Goal: Information Seeking & Learning: Learn about a topic

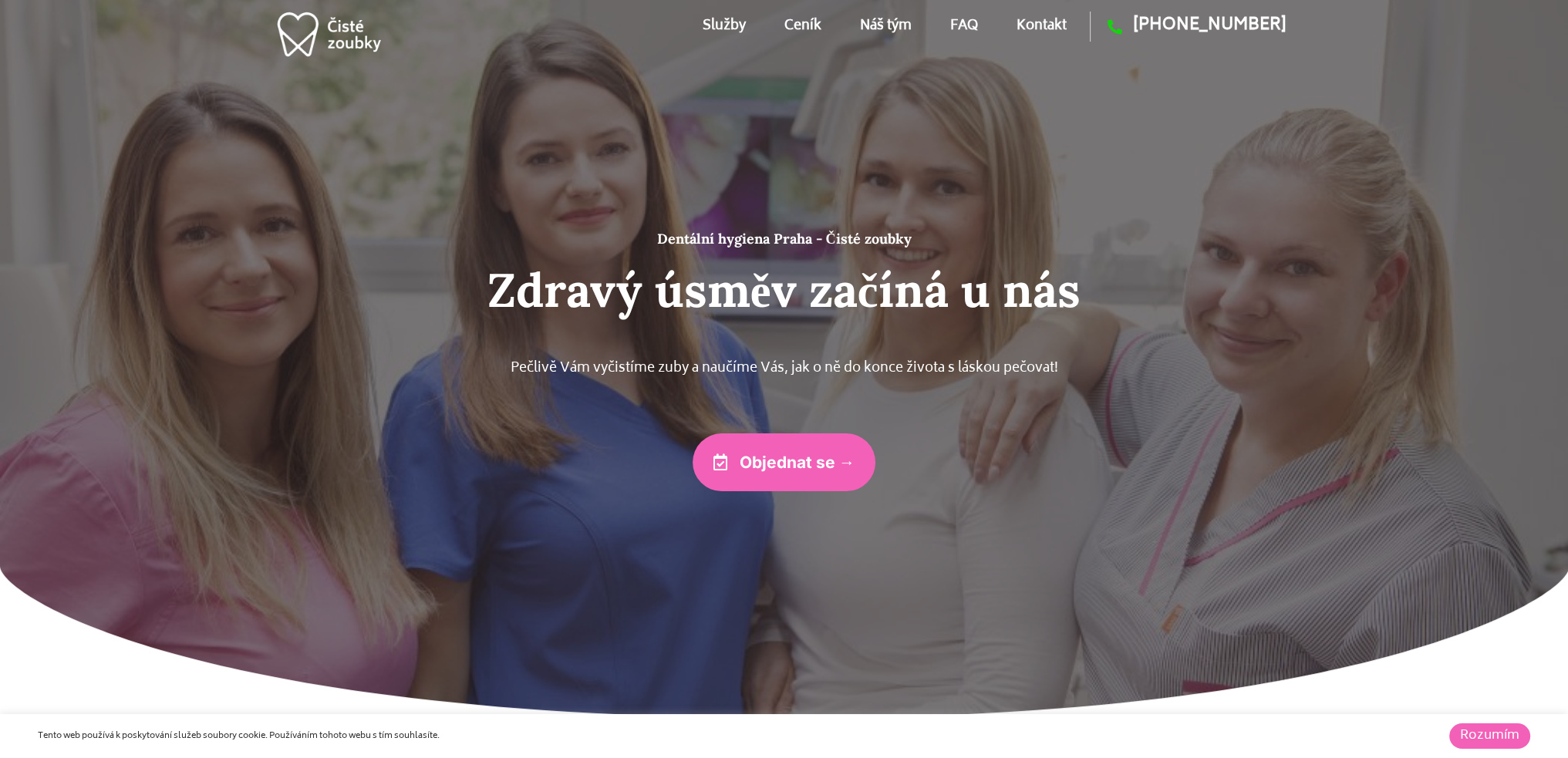
click at [729, 17] on link "Služby" at bounding box center [724, 26] width 43 height 70
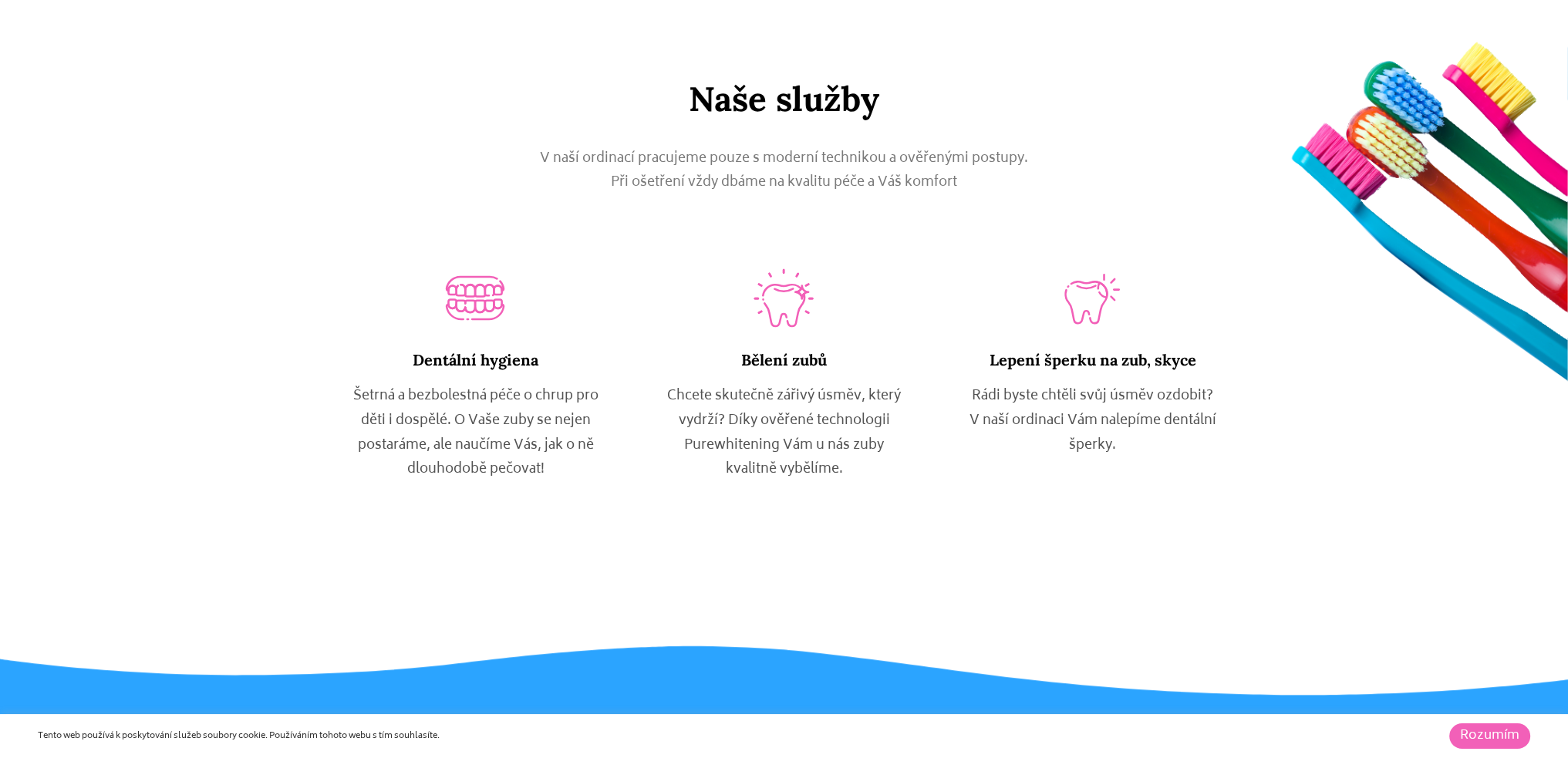
scroll to position [854, 0]
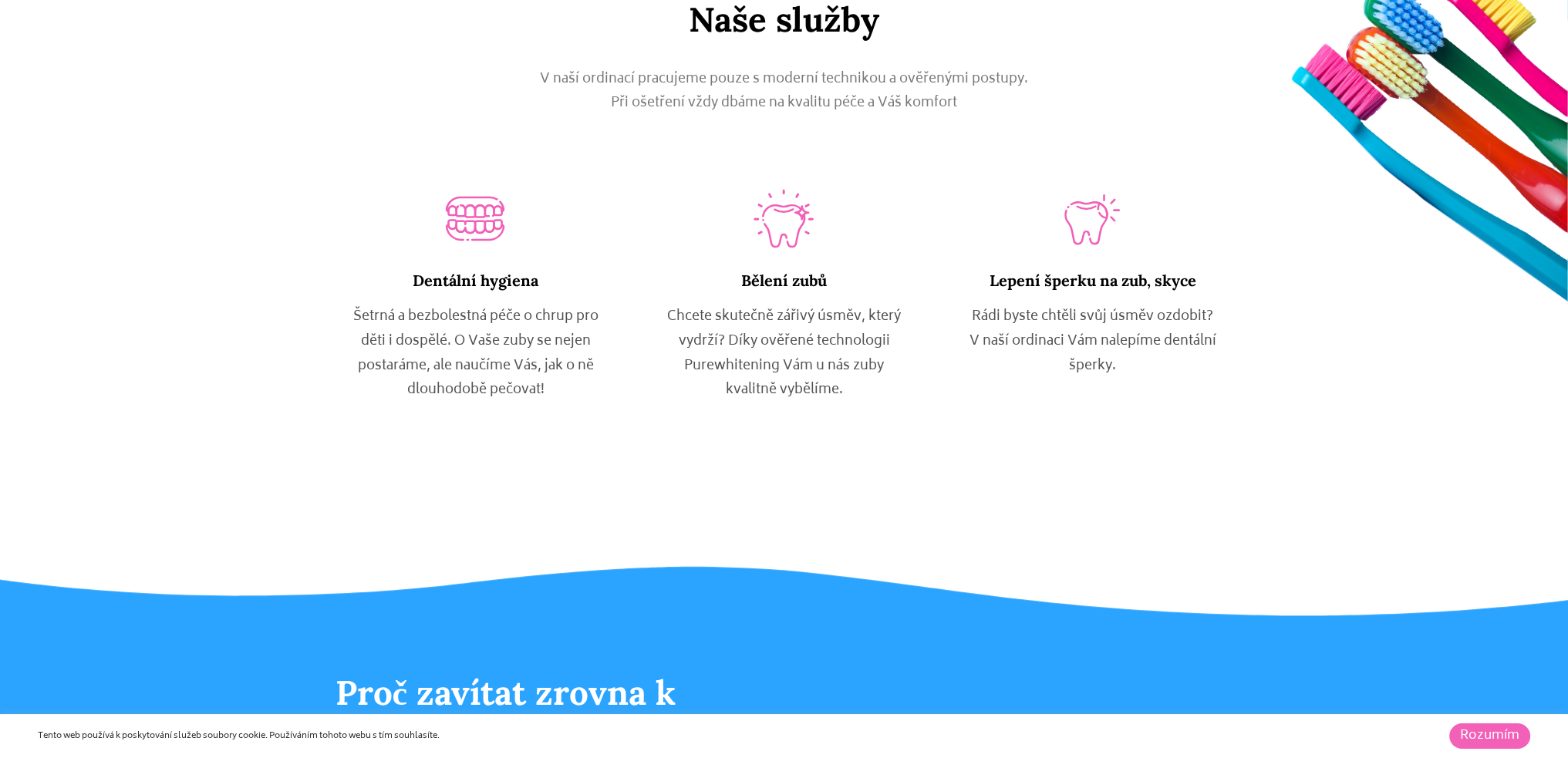
click at [796, 323] on p "Chcete skutečně zářivý úsměv, který vydrží? Díky ověřené technologii Purewhiten…" at bounding box center [783, 353] width 247 height 97
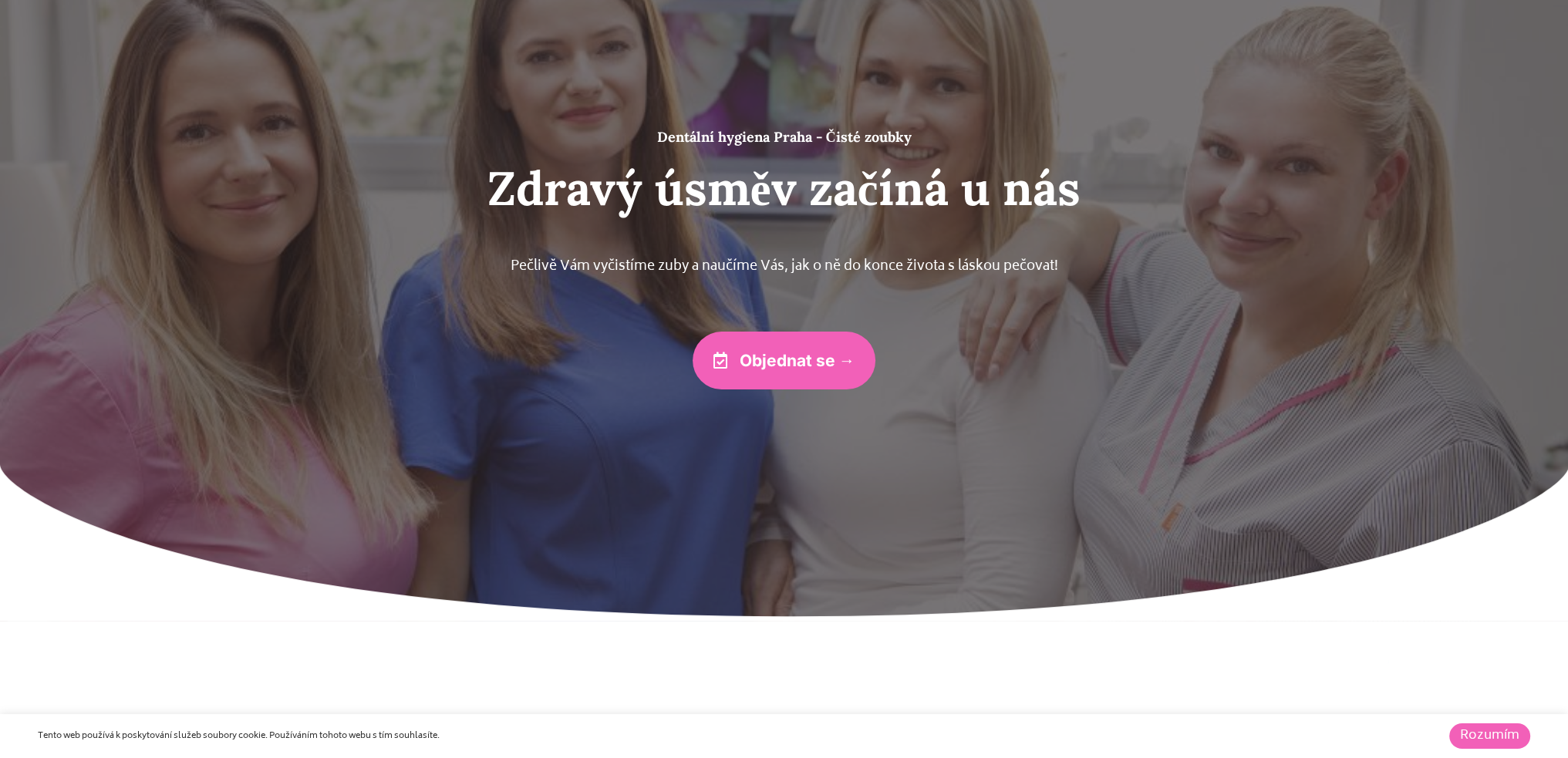
scroll to position [0, 0]
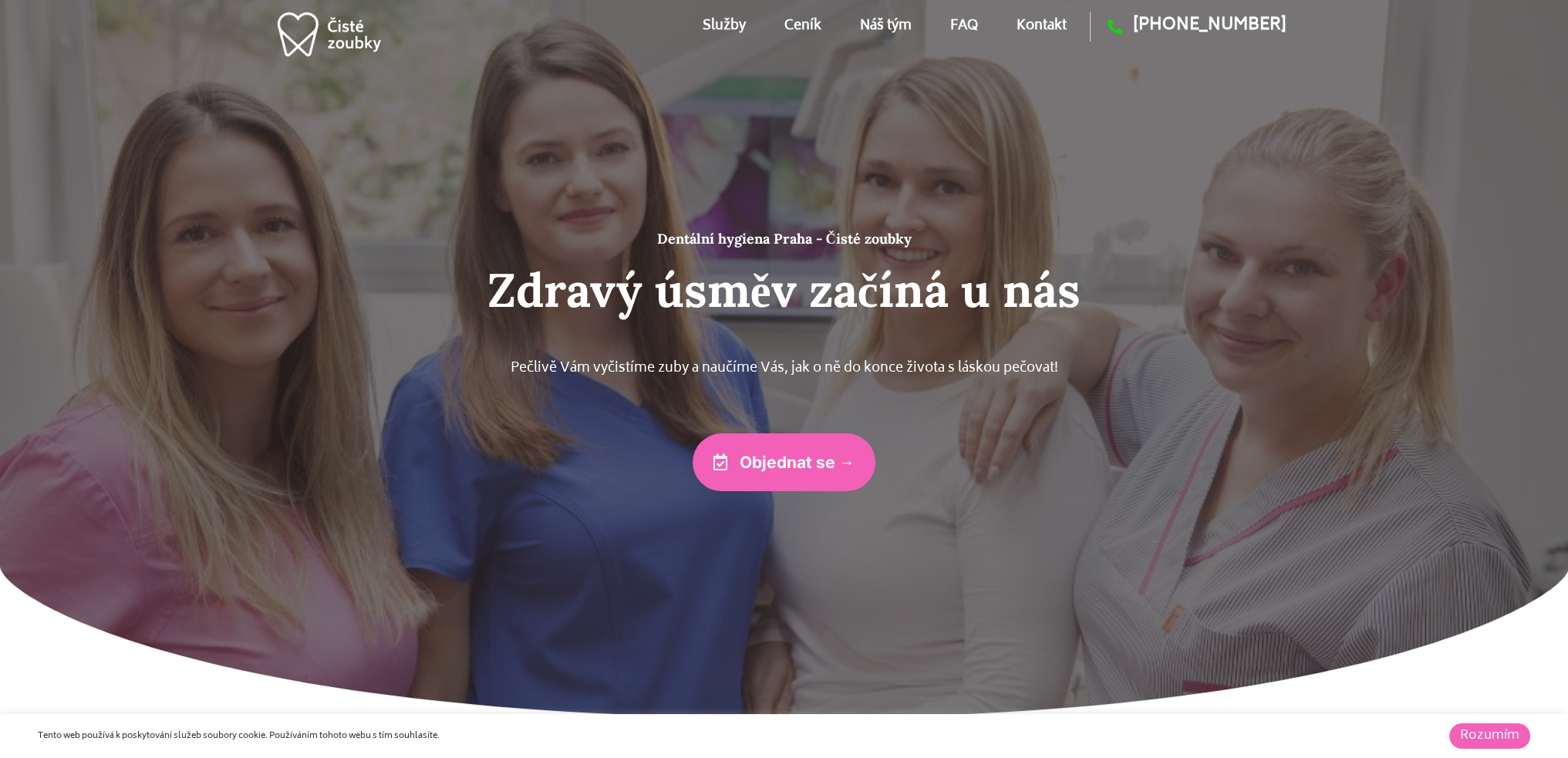
click at [808, 22] on link "Ceník" at bounding box center [804, 26] width 37 height 70
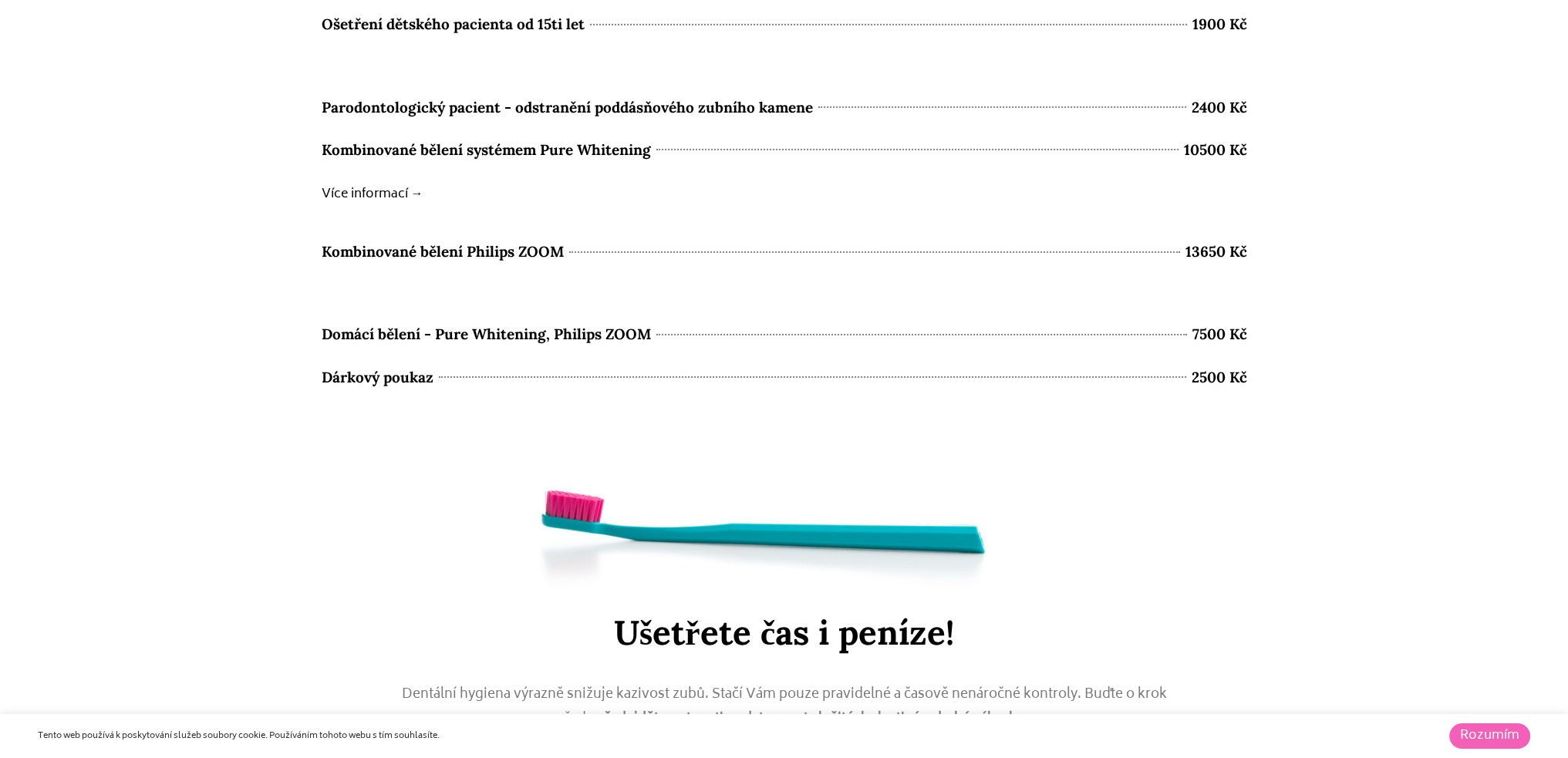
scroll to position [6878, 0]
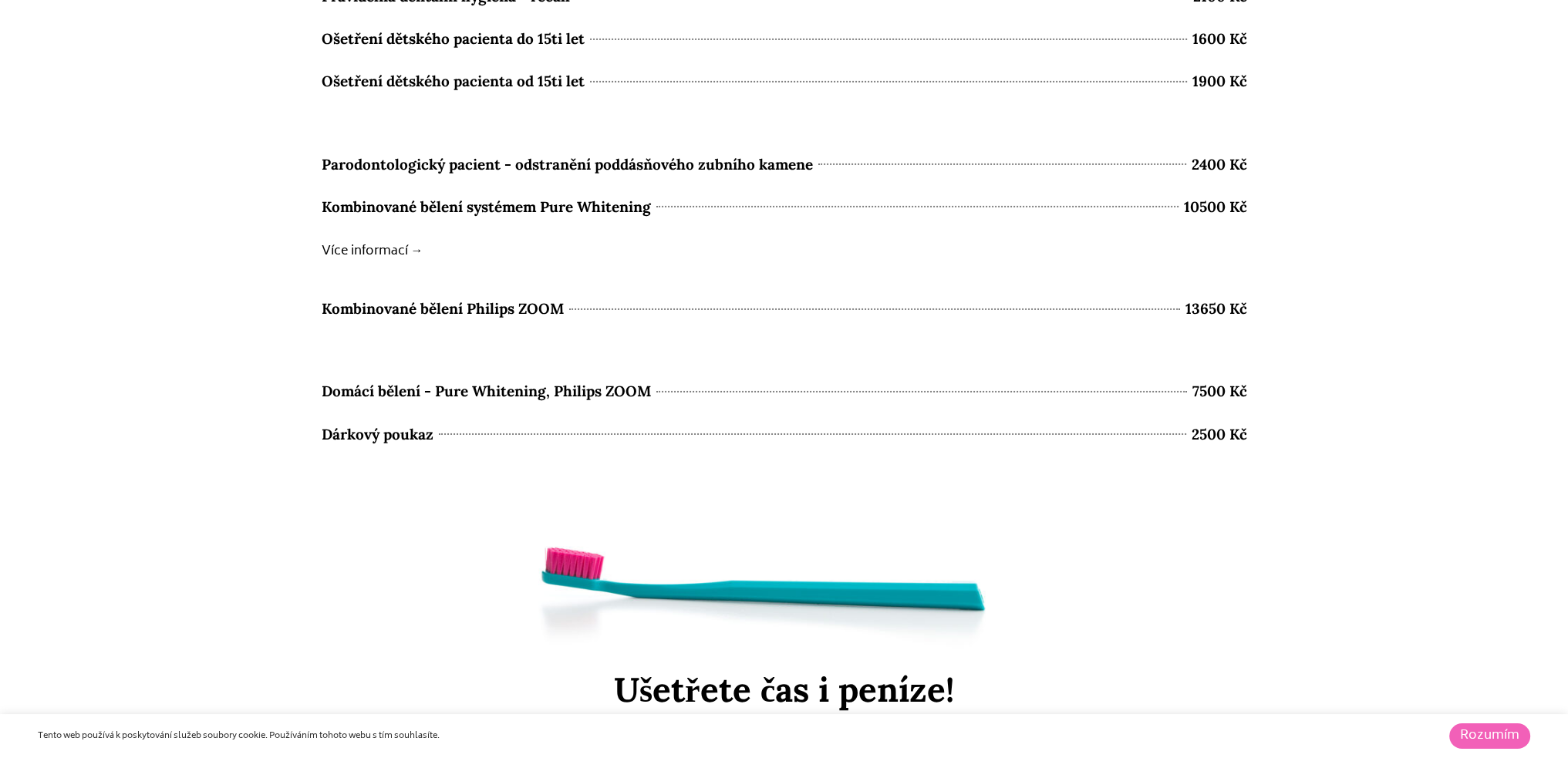
click at [357, 248] on b "Více informací →" at bounding box center [373, 251] width 102 height 21
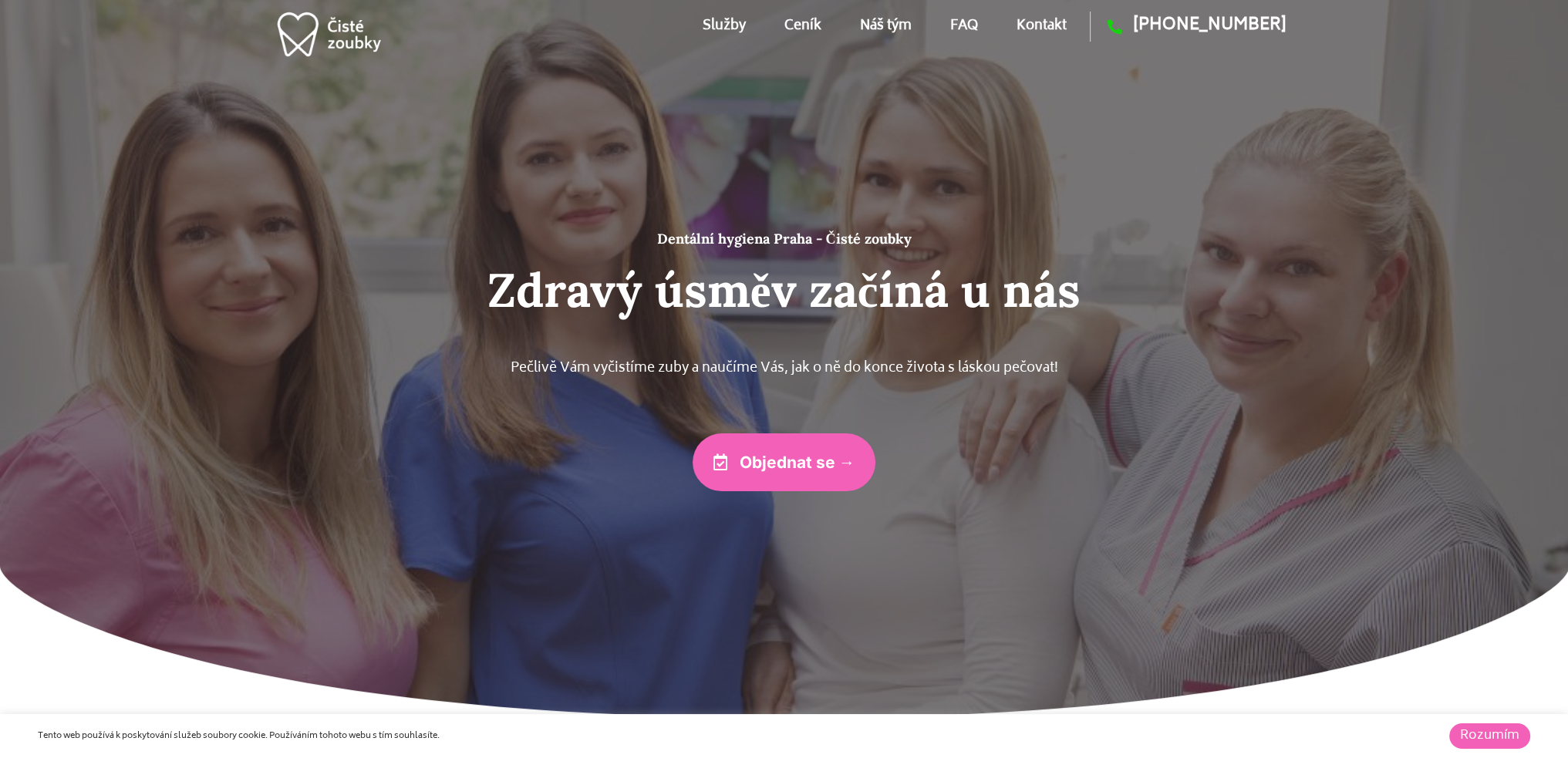
click at [722, 24] on link "Služby" at bounding box center [724, 26] width 43 height 70
click at [1038, 23] on link "Kontakt" at bounding box center [1042, 26] width 50 height 70
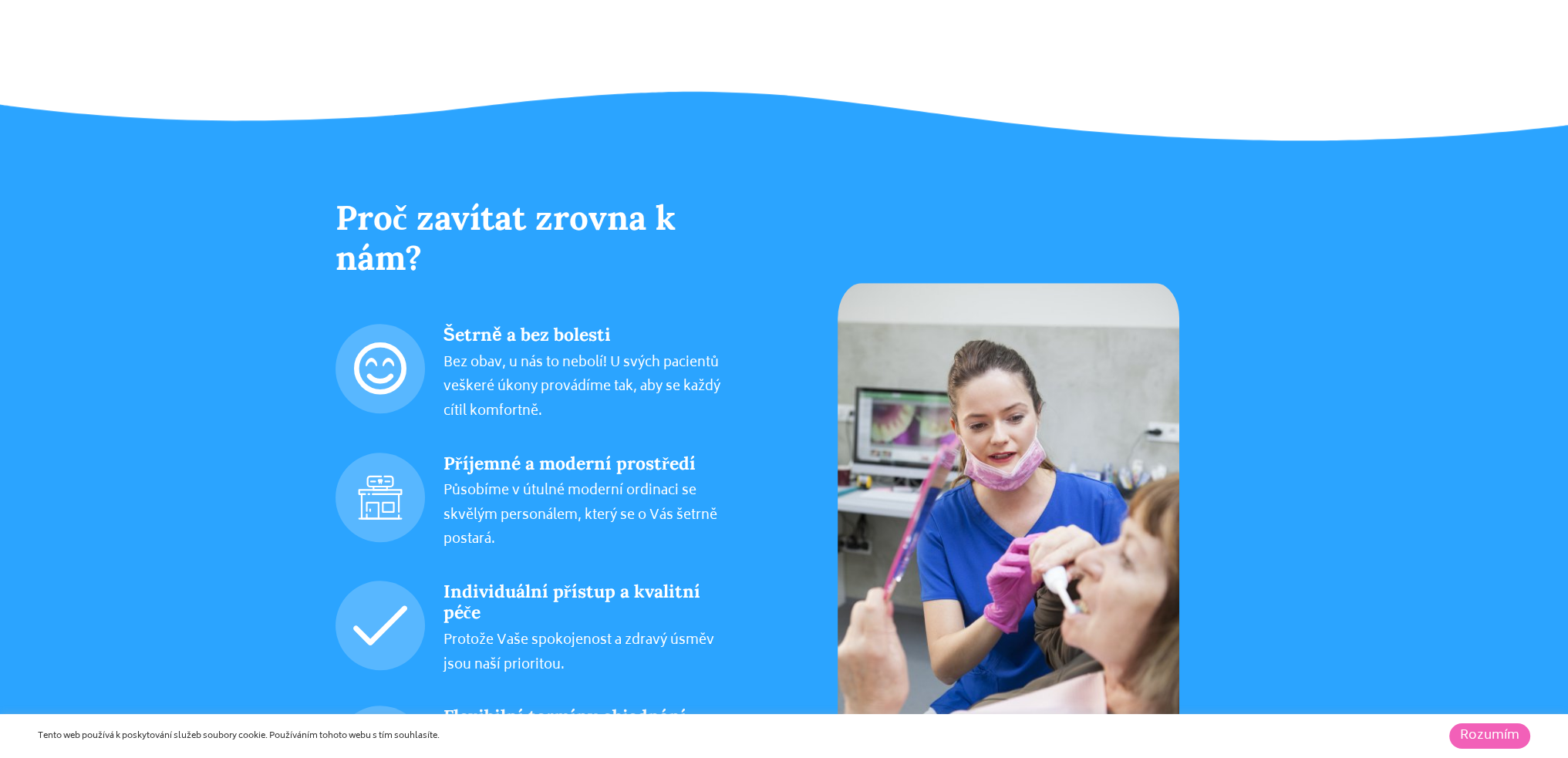
scroll to position [1000, 0]
